Goal: Check status: Check status

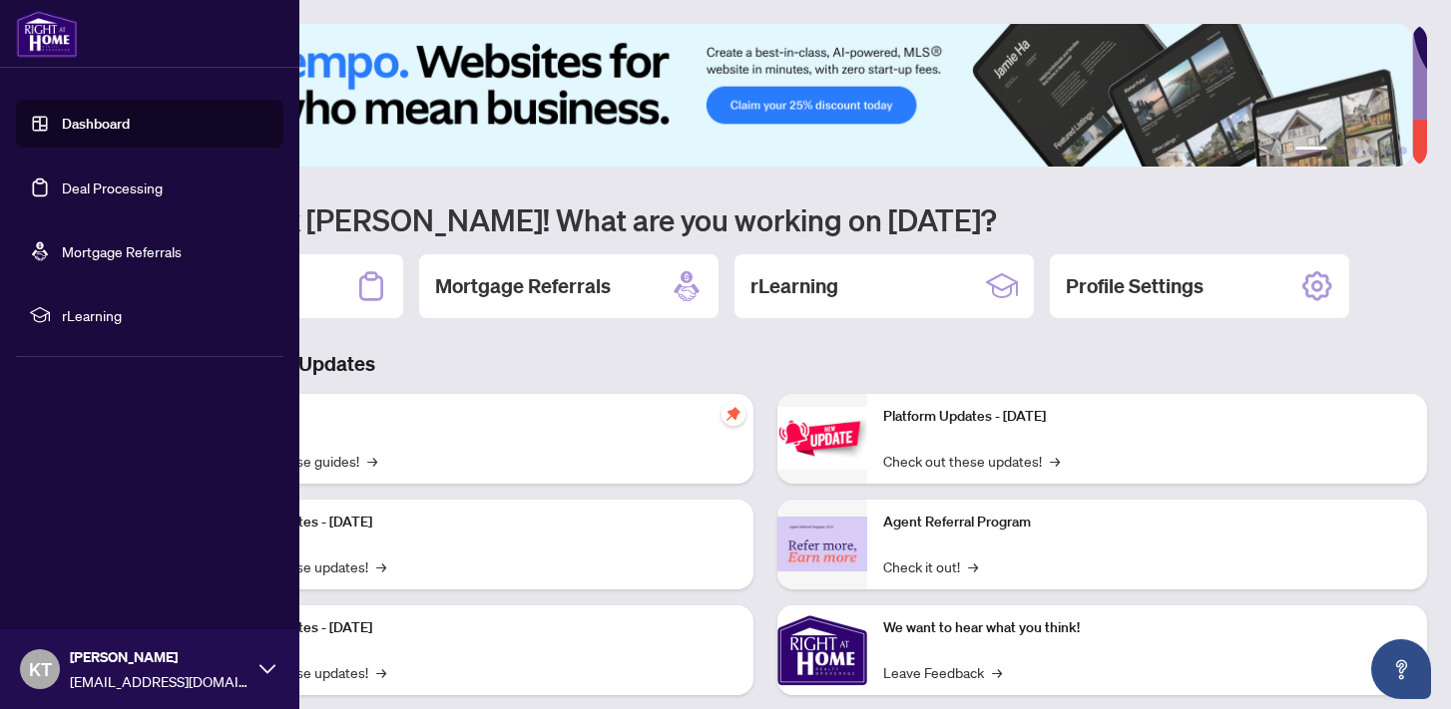
click at [115, 133] on link "Dashboard" at bounding box center [96, 124] width 68 height 18
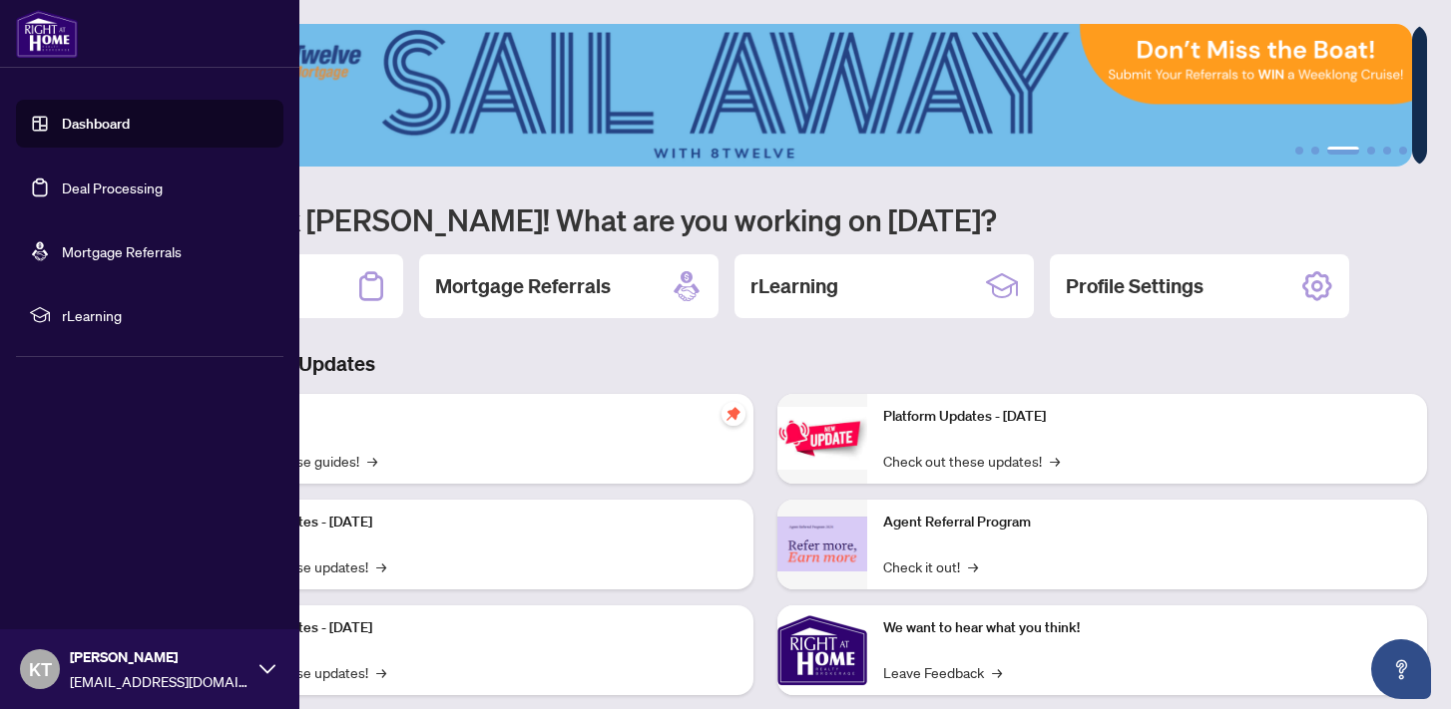
click at [101, 133] on link "Dashboard" at bounding box center [96, 124] width 68 height 18
click at [136, 197] on link "Deal Processing" at bounding box center [112, 188] width 101 height 18
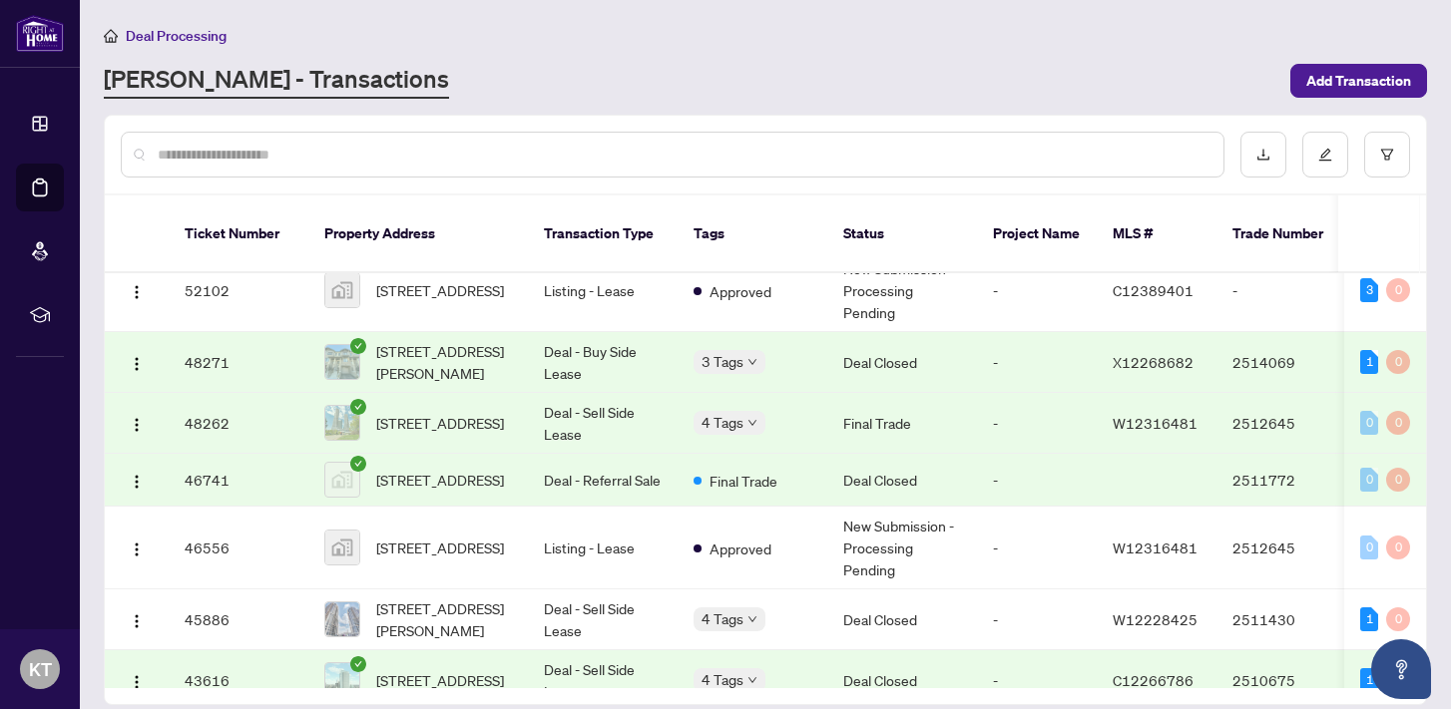
scroll to position [25, 0]
click at [886, 536] on td "New Submission - Processing Pending" at bounding box center [902, 547] width 150 height 83
